Goal: Information Seeking & Learning: Learn about a topic

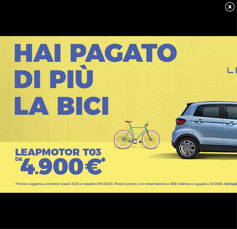
click at [229, 4] on link at bounding box center [230, 7] width 11 height 11
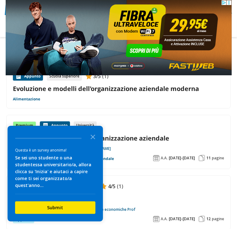
scroll to position [60, 0]
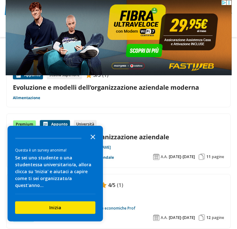
click at [89, 143] on icon "Close the survey" at bounding box center [93, 136] width 13 height 13
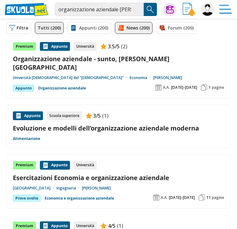
scroll to position [0, 0]
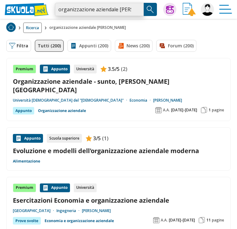
click at [137, 12] on input "organizzazione aziendale roberta pinna" at bounding box center [99, 9] width 89 height 13
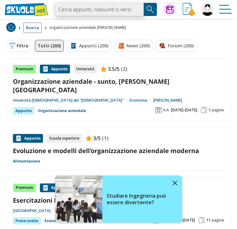
paste input "Appunti completi Organizzazione aziendale"
type input "Appunti completi Organizzazione aziendale"
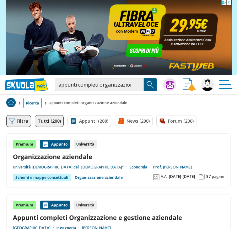
click at [19, 121] on button "Filtra 0" at bounding box center [18, 121] width 25 height 12
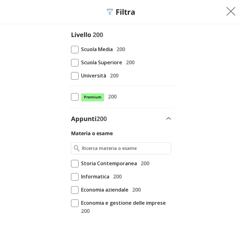
click at [73, 74] on span at bounding box center [75, 76] width 8 height 8
click at [71, 76] on input "Università 200" at bounding box center [71, 76] width 0 height 0
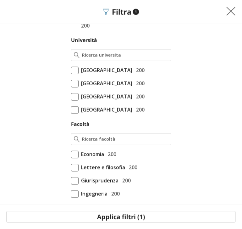
scroll to position [189, 0]
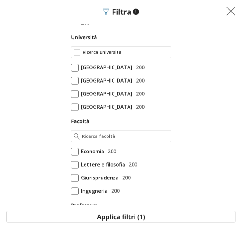
click at [132, 47] on div at bounding box center [121, 53] width 100 height 12
click at [133, 47] on div at bounding box center [121, 53] width 100 height 12
click at [133, 51] on input "Università" at bounding box center [125, 52] width 86 height 6
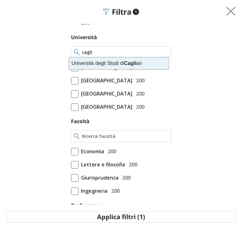
click at [132, 63] on strong "Cagli" at bounding box center [130, 63] width 12 height 5
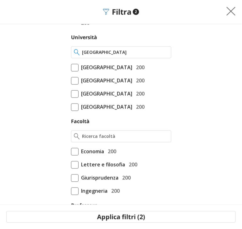
scroll to position [220, 0]
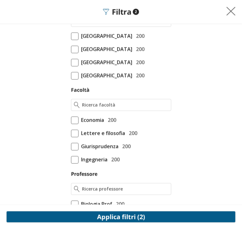
type input "[GEOGRAPHIC_DATA]"
click at [183, 221] on button "Applica filtri (2)" at bounding box center [120, 217] width 229 height 12
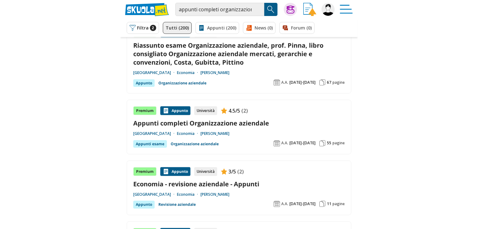
scroll to position [63, 0]
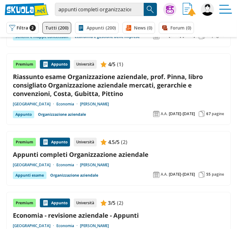
click at [85, 90] on link "Riassunto esame Organizzazione aziendale, prof. Pinna, libro consigliato Organi…" at bounding box center [118, 86] width 211 height 26
click at [78, 153] on link "Appunti completi Organizzazione aziendale" at bounding box center [118, 155] width 211 height 8
